Goal: Transaction & Acquisition: Book appointment/travel/reservation

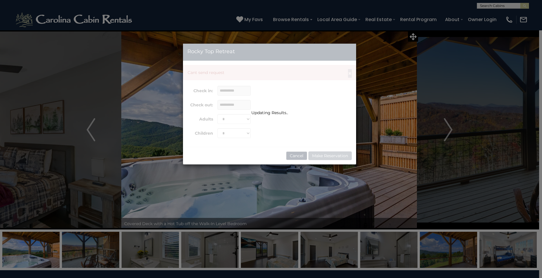
select select "*"
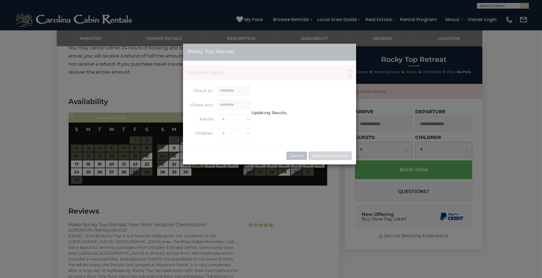
click at [292, 157] on div "Updating Results.." at bounding box center [269, 104] width 173 height 121
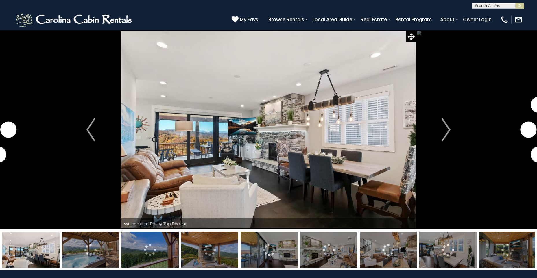
scroll to position [1292, 0]
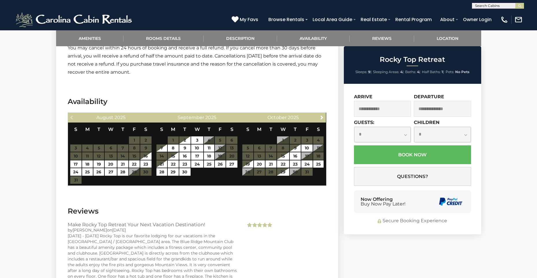
click at [381, 111] on input "text" at bounding box center [382, 109] width 57 height 16
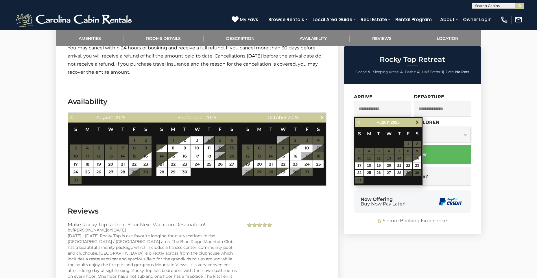
click at [418, 124] on span "Next" at bounding box center [417, 122] width 5 height 5
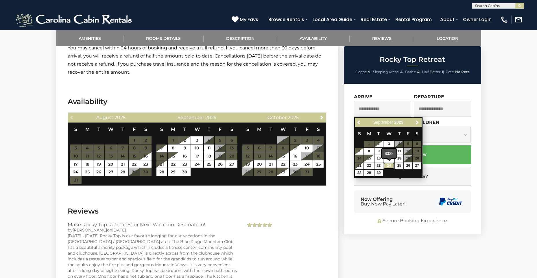
click at [391, 167] on link "24" at bounding box center [389, 166] width 11 height 7
type input "**********"
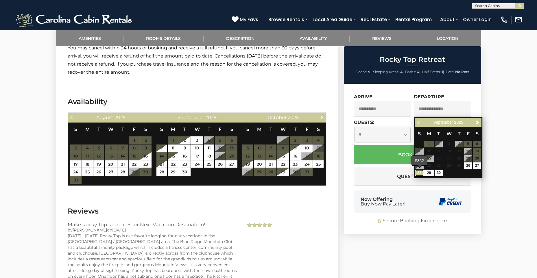
click at [422, 174] on link "28" at bounding box center [420, 173] width 8 height 7
type input "**********"
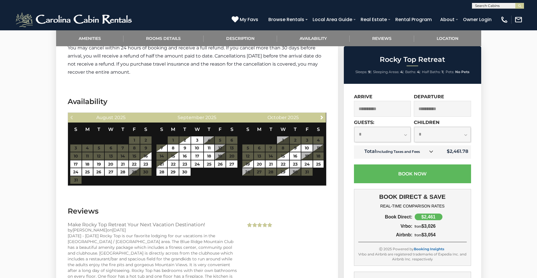
click at [406, 135] on select "**********" at bounding box center [383, 134] width 57 height 15
select select "*"
click at [355, 127] on select "**********" at bounding box center [383, 134] width 57 height 15
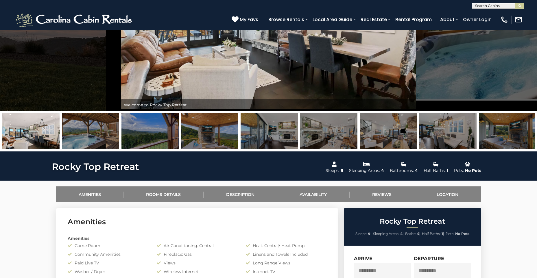
scroll to position [0, 0]
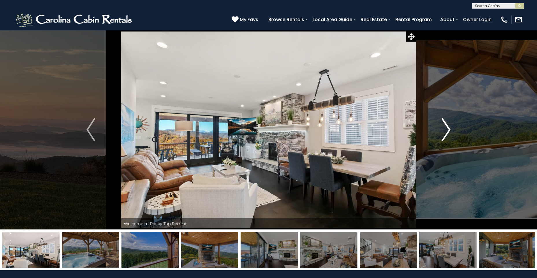
click at [447, 136] on img "Next" at bounding box center [446, 129] width 9 height 23
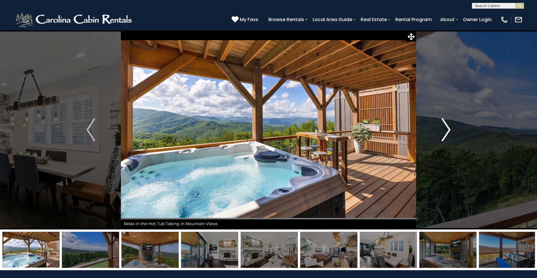
click at [446, 134] on img "Next" at bounding box center [446, 129] width 9 height 23
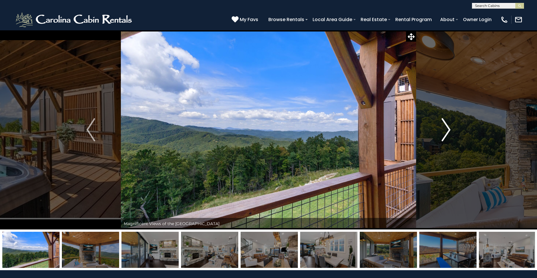
click at [446, 134] on img "Next" at bounding box center [446, 129] width 9 height 23
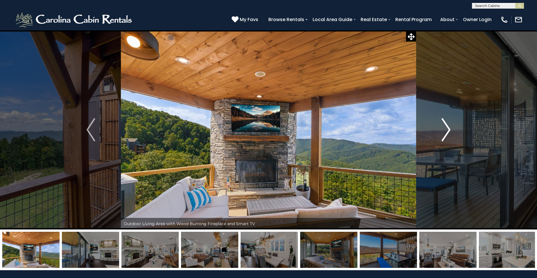
click at [446, 134] on img "Next" at bounding box center [446, 129] width 9 height 23
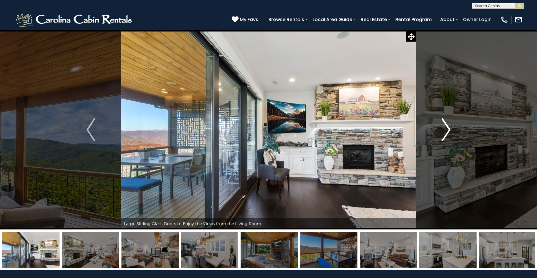
click at [446, 134] on img "Next" at bounding box center [446, 129] width 9 height 23
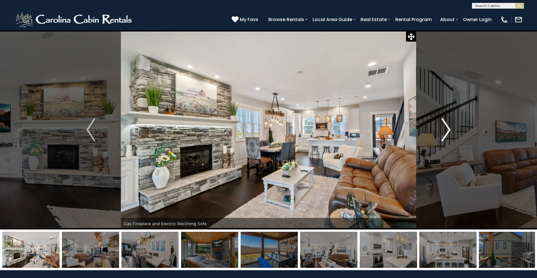
click at [446, 134] on img "Next" at bounding box center [446, 129] width 9 height 23
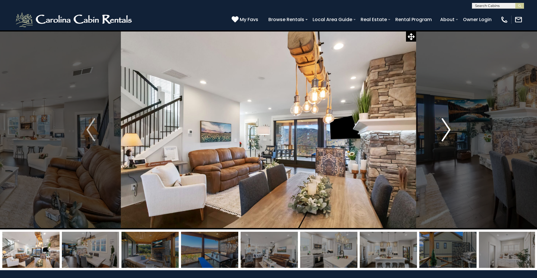
click at [446, 134] on img "Next" at bounding box center [446, 129] width 9 height 23
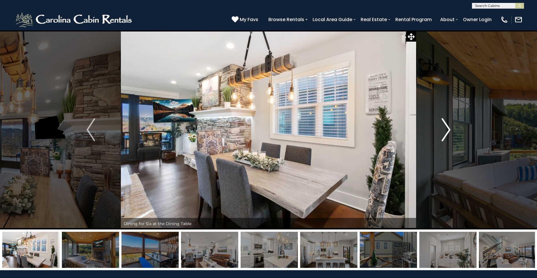
click at [446, 134] on img "Next" at bounding box center [446, 129] width 9 height 23
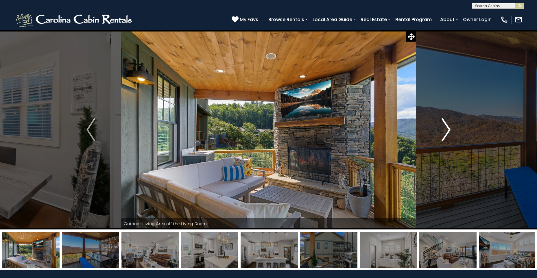
click at [446, 134] on img "Next" at bounding box center [446, 129] width 9 height 23
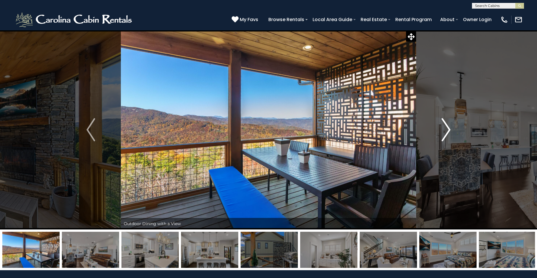
click at [446, 134] on img "Next" at bounding box center [446, 129] width 9 height 23
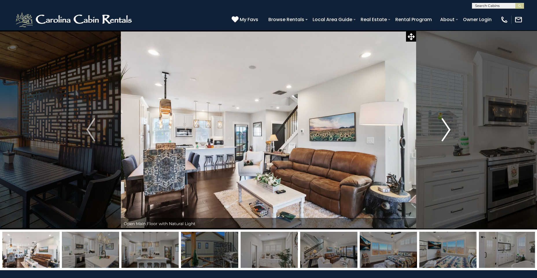
click at [446, 134] on img "Next" at bounding box center [446, 129] width 9 height 23
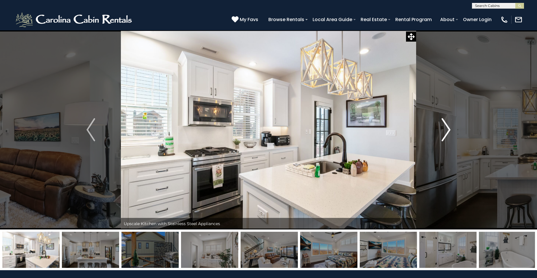
click at [446, 134] on img "Next" at bounding box center [446, 129] width 9 height 23
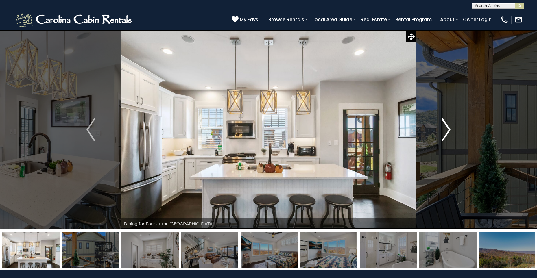
click at [446, 134] on img "Next" at bounding box center [446, 129] width 9 height 23
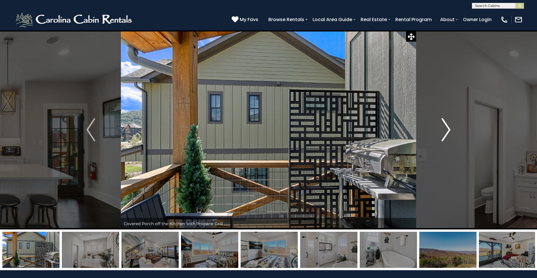
click at [446, 134] on img "Next" at bounding box center [446, 129] width 9 height 23
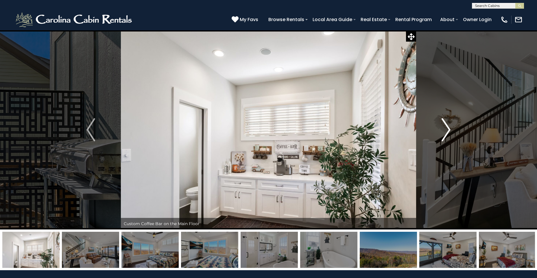
click at [446, 134] on img "Next" at bounding box center [446, 129] width 9 height 23
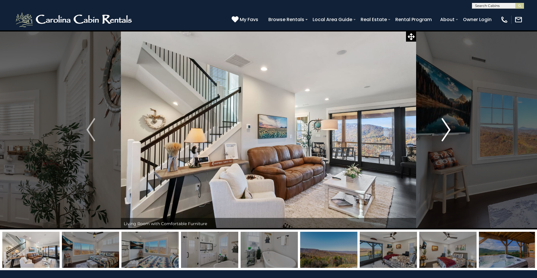
click at [446, 134] on img "Next" at bounding box center [446, 129] width 9 height 23
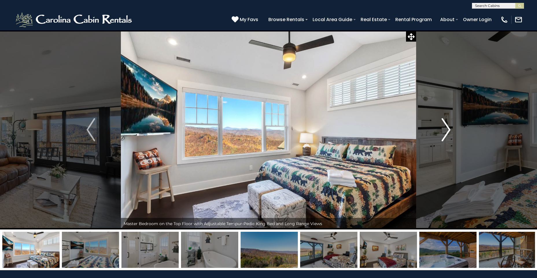
click at [446, 134] on img "Next" at bounding box center [446, 129] width 9 height 23
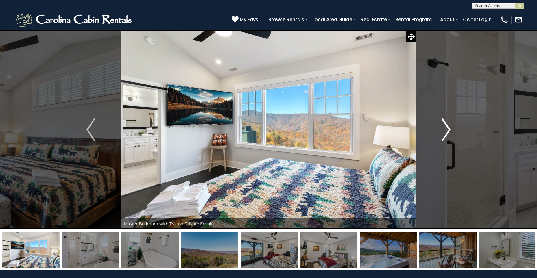
click at [446, 134] on img "Next" at bounding box center [446, 129] width 9 height 23
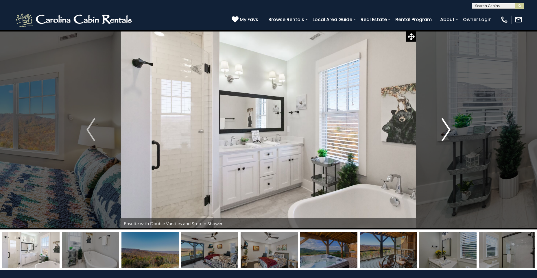
click at [446, 134] on img "Next" at bounding box center [446, 129] width 9 height 23
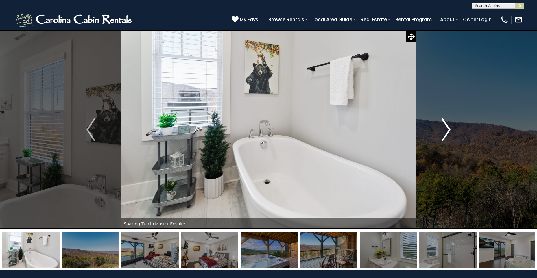
click at [446, 134] on img "Next" at bounding box center [446, 129] width 9 height 23
